Goal: Information Seeking & Learning: Learn about a topic

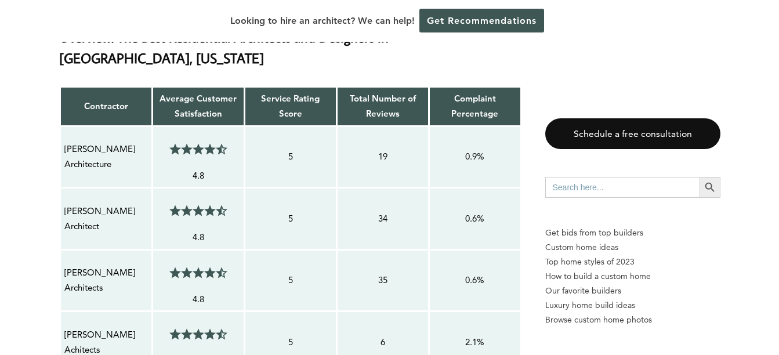
scroll to position [954, 0]
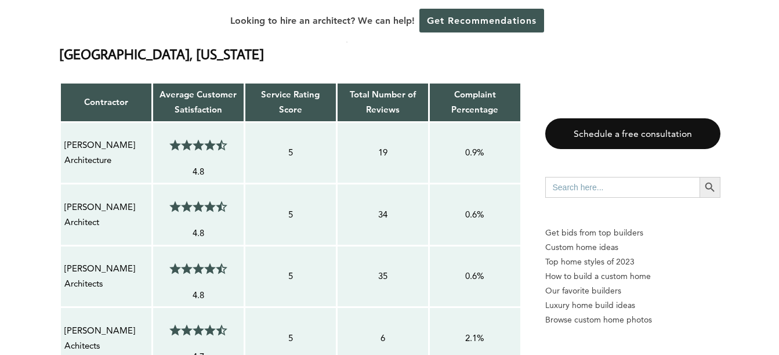
click at [260, 245] on td "5" at bounding box center [290, 276] width 92 height 62
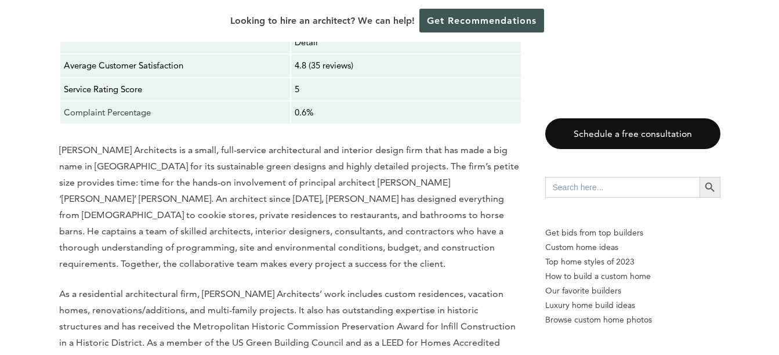
scroll to position [3360, 0]
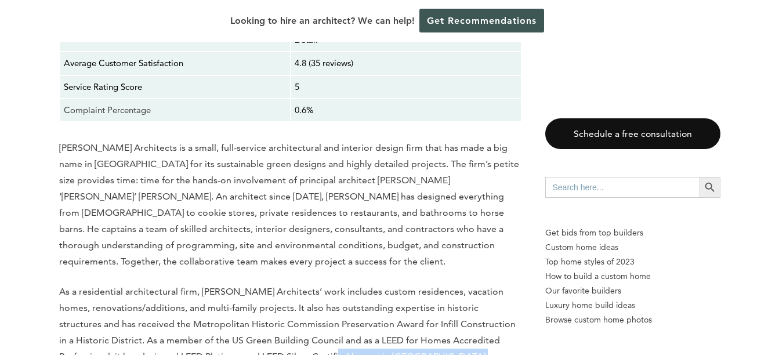
drag, startPoint x: 274, startPoint y: 280, endPoint x: 267, endPoint y: 284, distance: 8.9
click at [267, 284] on p "As a residential architectural firm, [PERSON_NAME] Architects’ work includes cu…" at bounding box center [290, 332] width 463 height 97
